Goal: Transaction & Acquisition: Purchase product/service

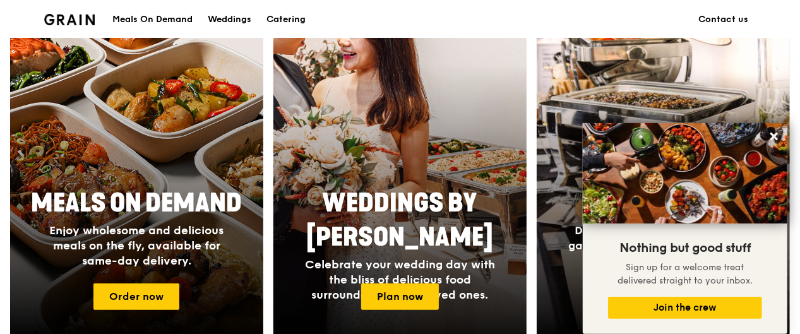
scroll to position [505, 0]
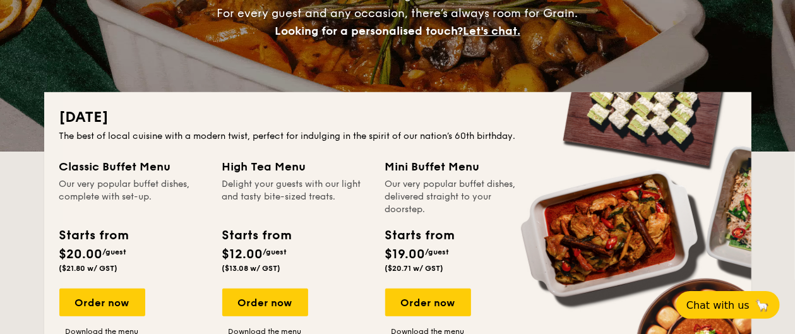
scroll to position [303, 0]
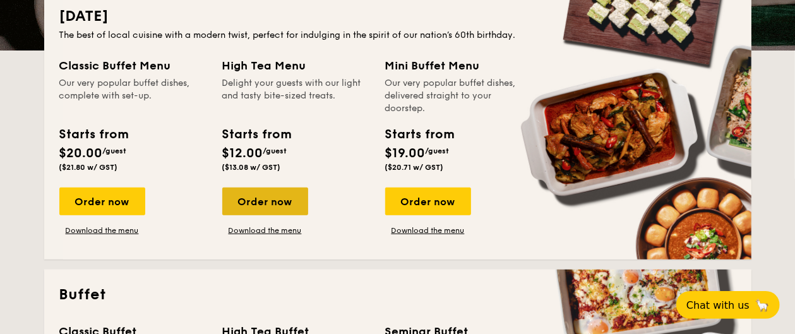
click at [262, 203] on div "Order now" at bounding box center [265, 202] width 86 height 28
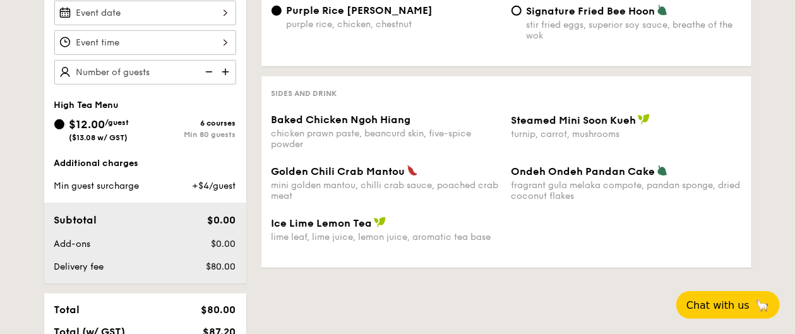
scroll to position [303, 0]
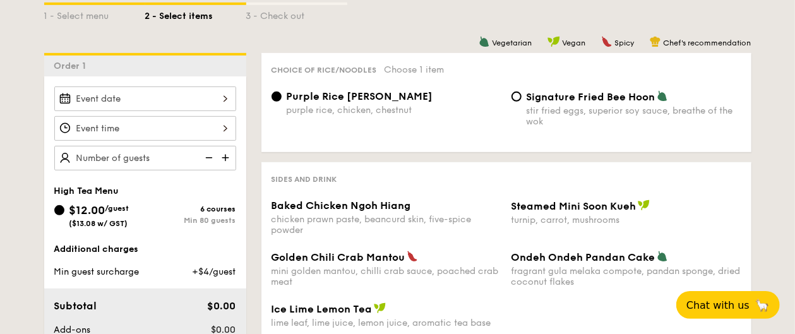
click at [222, 160] on img at bounding box center [226, 158] width 19 height 24
type input "30 guests"
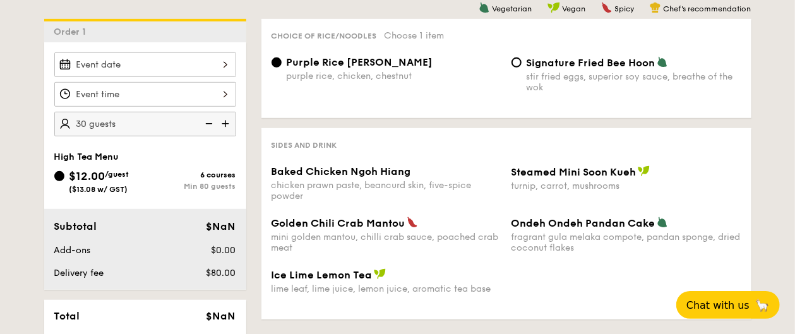
scroll to position [354, 0]
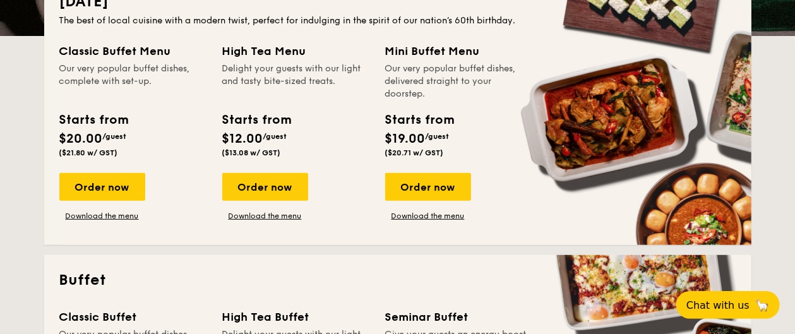
scroll to position [303, 0]
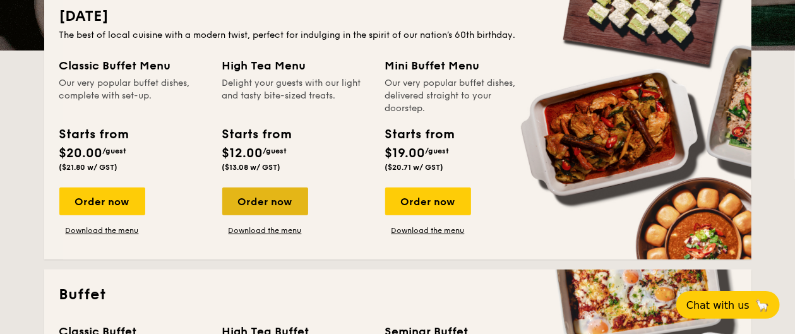
click at [253, 200] on div "Order now" at bounding box center [265, 202] width 86 height 28
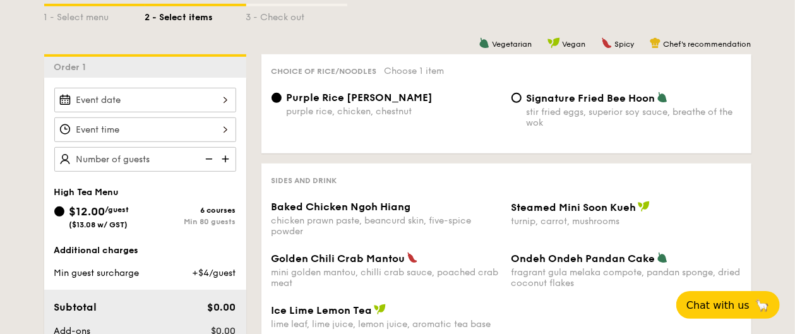
scroll to position [303, 0]
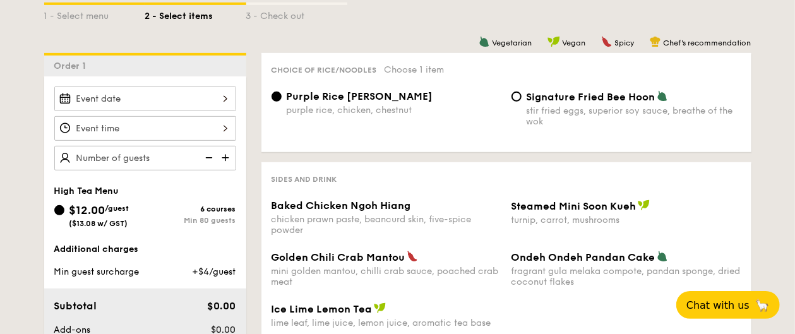
click at [97, 208] on span "$12.00" at bounding box center [87, 210] width 36 height 14
click at [64, 208] on input "$12.00 /guest ($13.08 w/ GST) 6 courses Min 80 guests" at bounding box center [59, 210] width 10 height 10
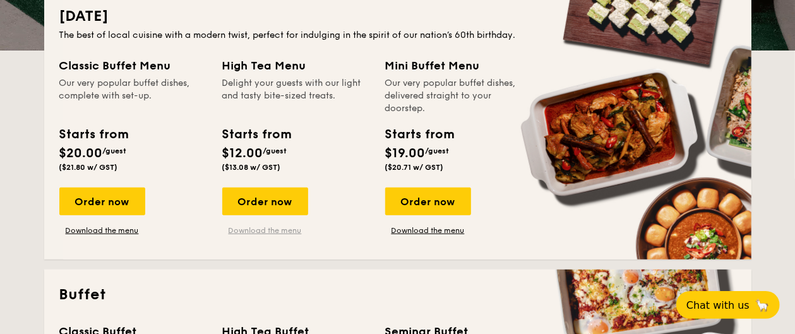
click at [267, 232] on link "Download the menu" at bounding box center [265, 231] width 86 height 10
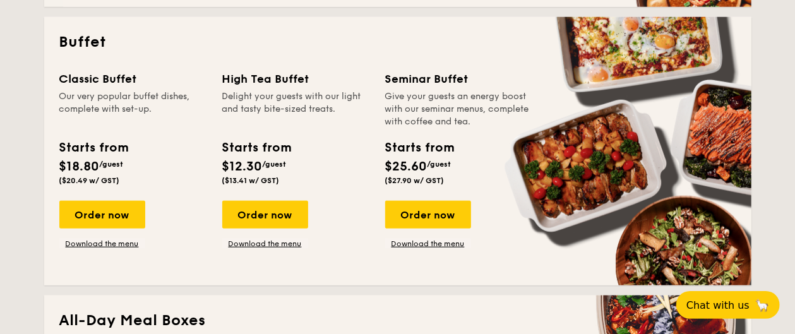
scroll to position [606, 0]
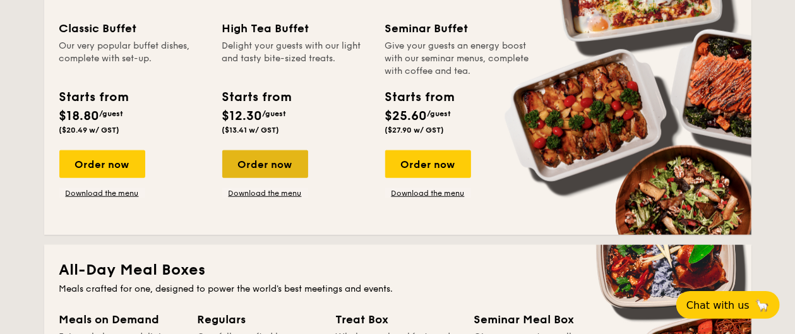
click at [260, 164] on div "Order now" at bounding box center [265, 164] width 86 height 28
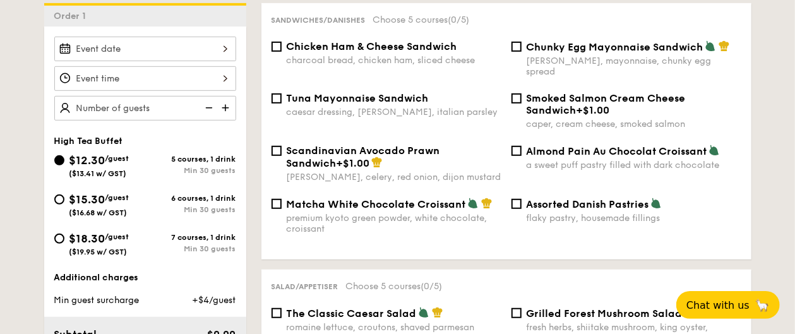
scroll to position [354, 0]
click at [104, 205] on div "$15.30 /guest ($16.68 w/ GST)" at bounding box center [99, 203] width 60 height 27
click at [64, 204] on input "$15.30 /guest ($16.68 w/ GST) 6 courses, 1 drink Min 30 guests" at bounding box center [59, 199] width 10 height 10
radio input "true"
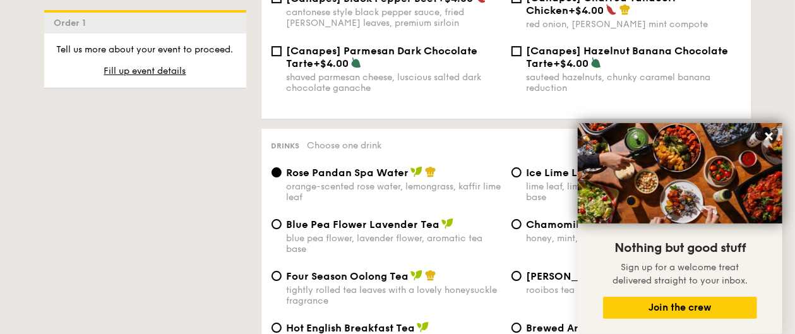
scroll to position [1972, 0]
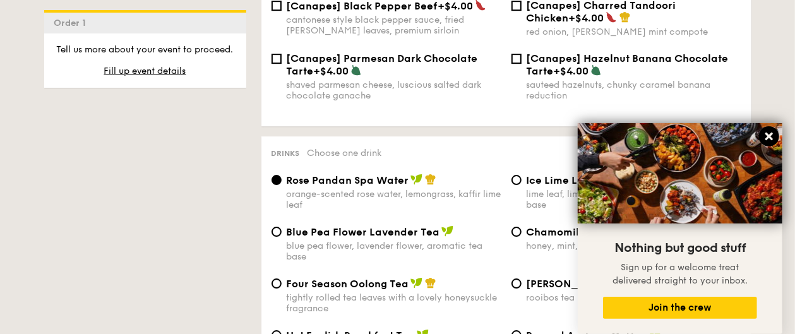
click at [768, 138] on icon at bounding box center [770, 137] width 8 height 8
